Goal: Ask a question

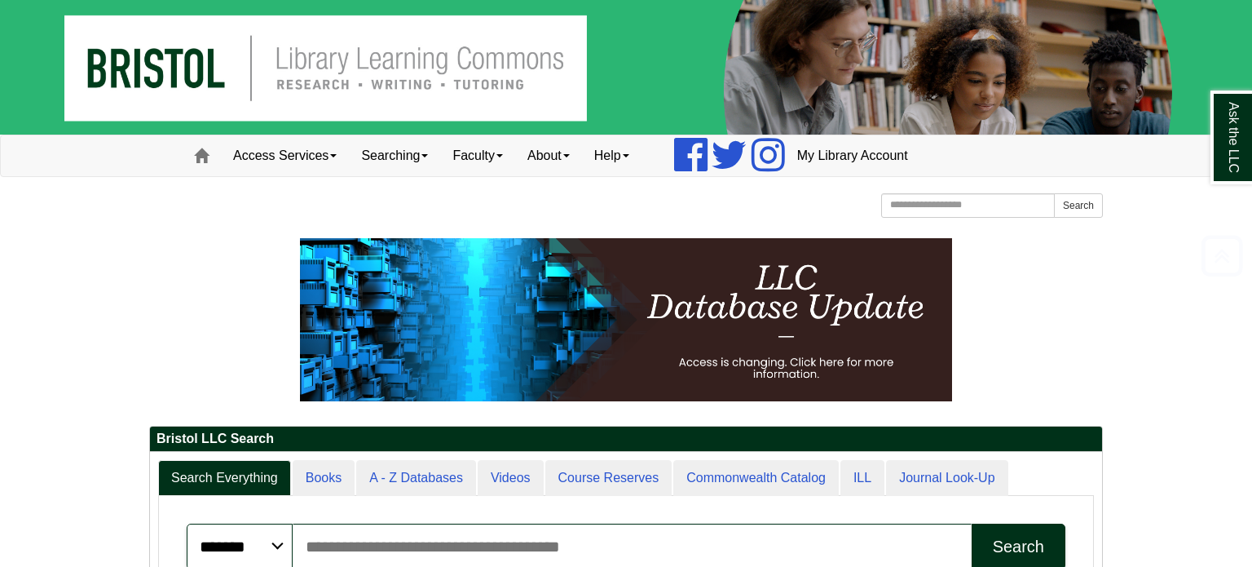
click at [994, 218] on div "Search the Website Search" at bounding box center [986, 207] width 234 height 29
click at [986, 207] on input "Search the Website" at bounding box center [968, 205] width 174 height 24
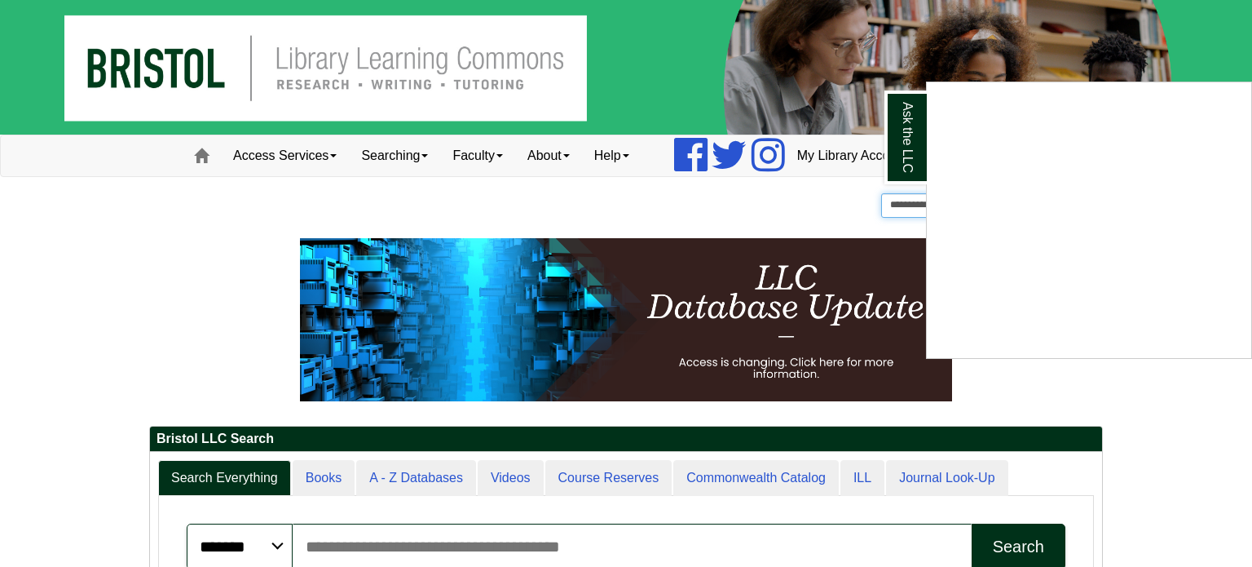
type input "*********"
click at [1054, 193] on button "Search" at bounding box center [1078, 205] width 49 height 24
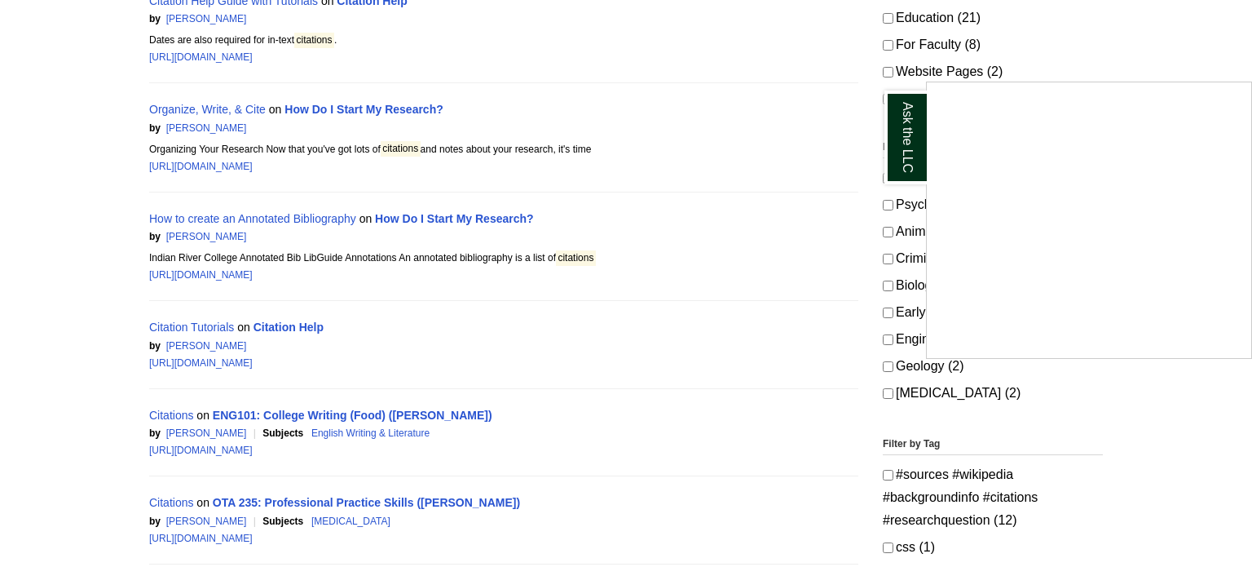
scroll to position [377, 0]
click at [395, 249] on div "Ask the LLC" at bounding box center [626, 283] width 1252 height 567
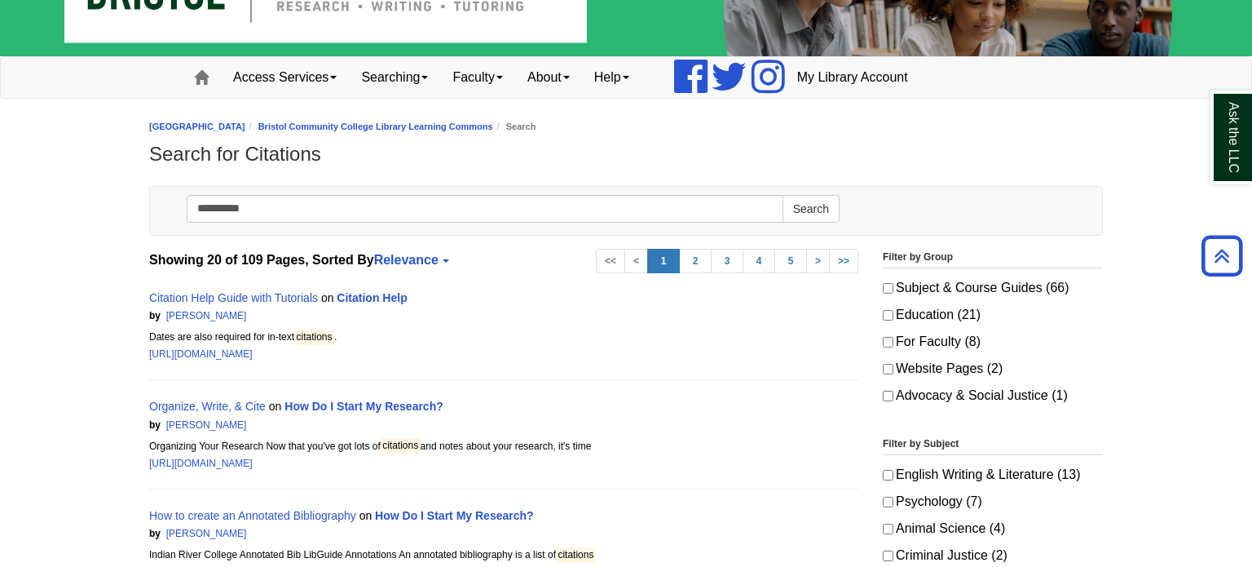
scroll to position [0, 0]
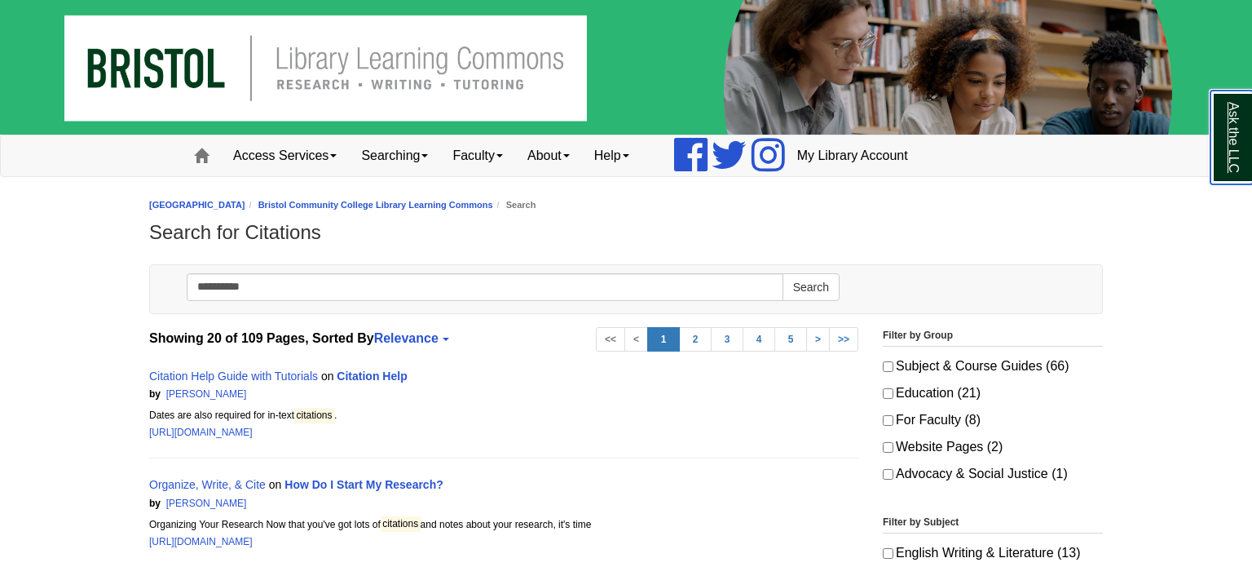
click at [1229, 132] on link "Ask the LLC" at bounding box center [1232, 137] width 42 height 94
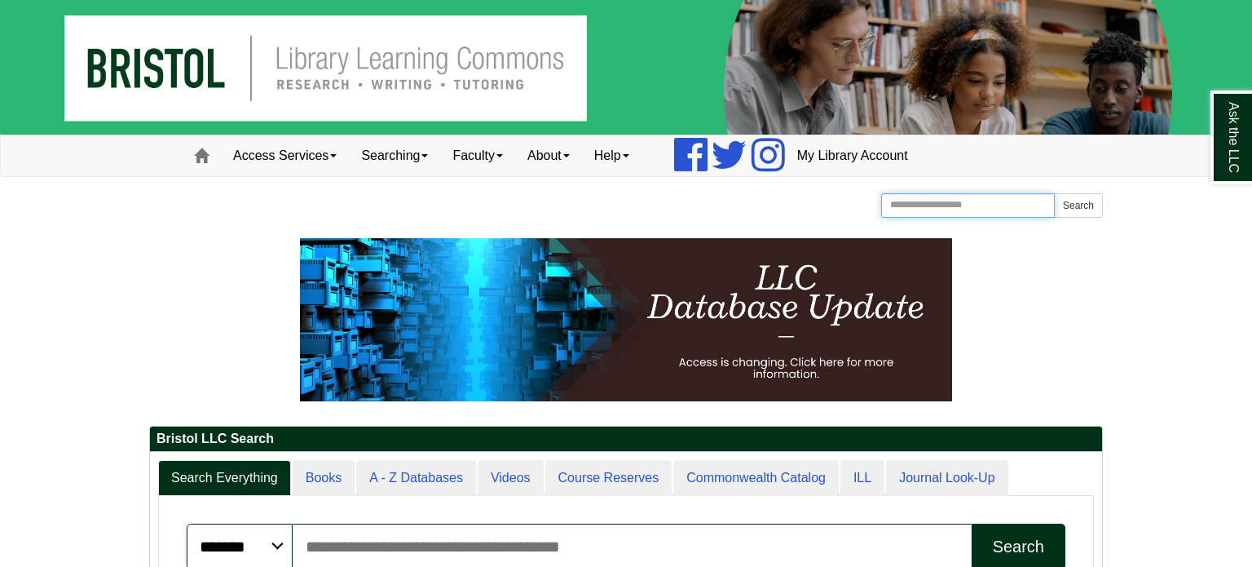
click at [995, 201] on input "Search the Website" at bounding box center [968, 205] width 174 height 24
click at [1228, 160] on link "Ask the LLC" at bounding box center [1232, 137] width 42 height 94
